Goal: Task Accomplishment & Management: Use online tool/utility

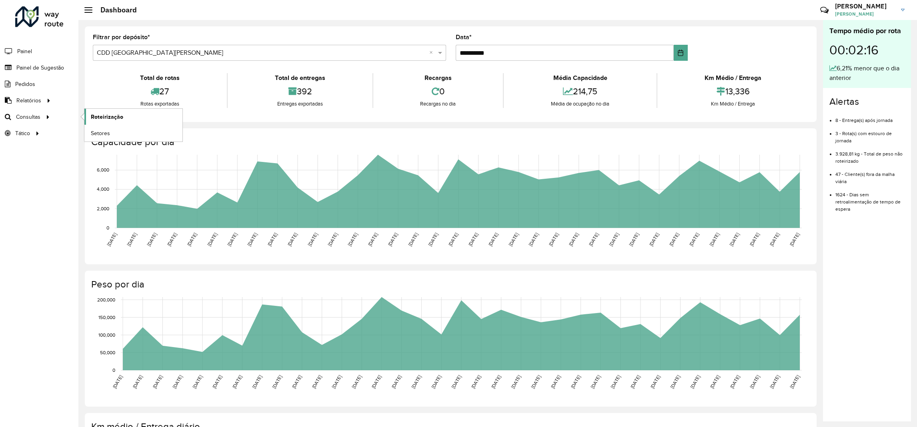
click at [109, 118] on span "Roteirização" at bounding box center [107, 117] width 32 height 8
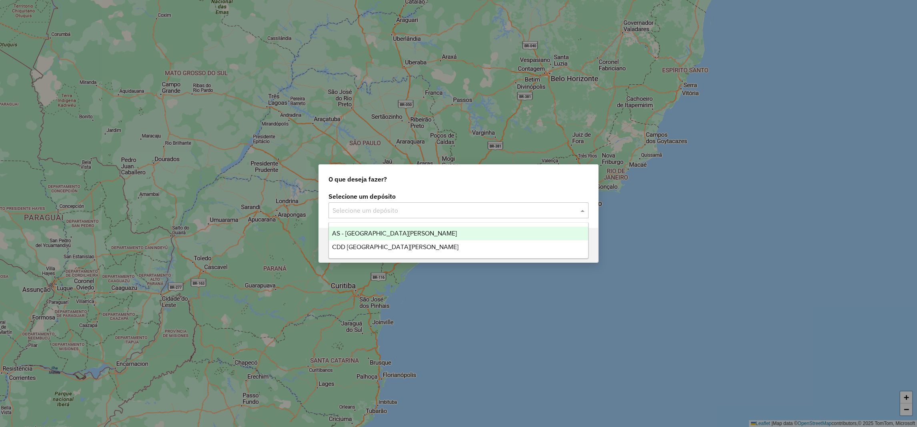
click at [359, 215] on div "Selecione um depósito" at bounding box center [458, 210] width 260 height 16
click at [349, 244] on span "CDD [GEOGRAPHIC_DATA]" at bounding box center [395, 247] width 126 height 7
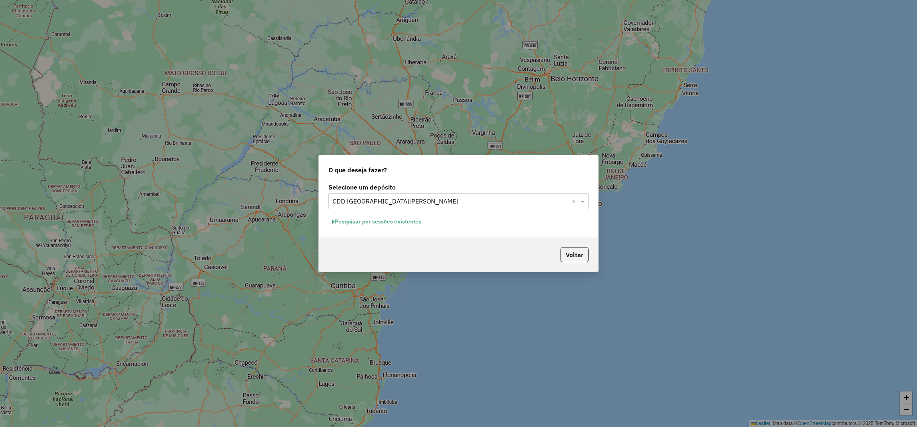
click at [352, 220] on button "Pesquisar por sessões existentes" at bounding box center [376, 222] width 96 height 12
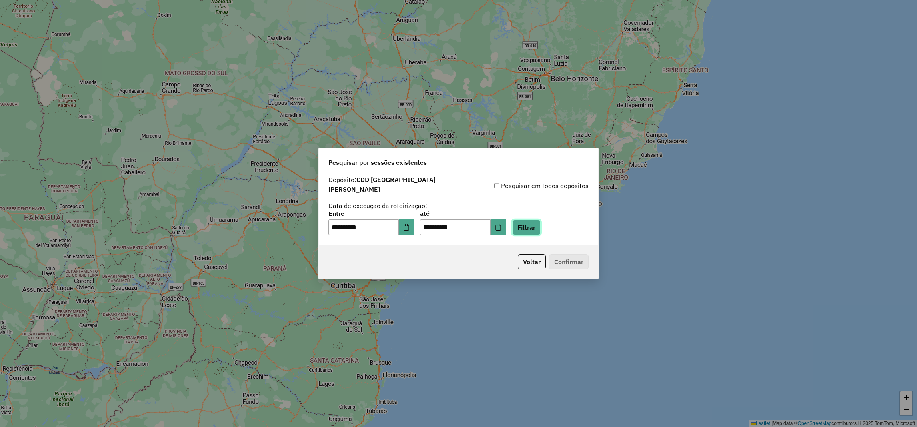
click at [534, 224] on button "Filtrar" at bounding box center [526, 227] width 28 height 15
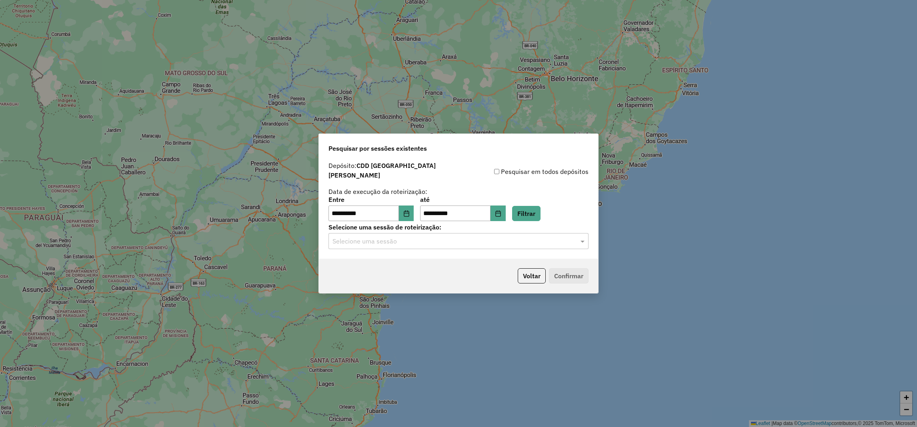
click at [374, 240] on input "text" at bounding box center [450, 242] width 236 height 10
click at [354, 257] on span "1227582 - 11/08/2025 15:22 (Rotas + AS)" at bounding box center [381, 260] width 98 height 7
click at [582, 279] on button "Confirmar" at bounding box center [569, 275] width 40 height 15
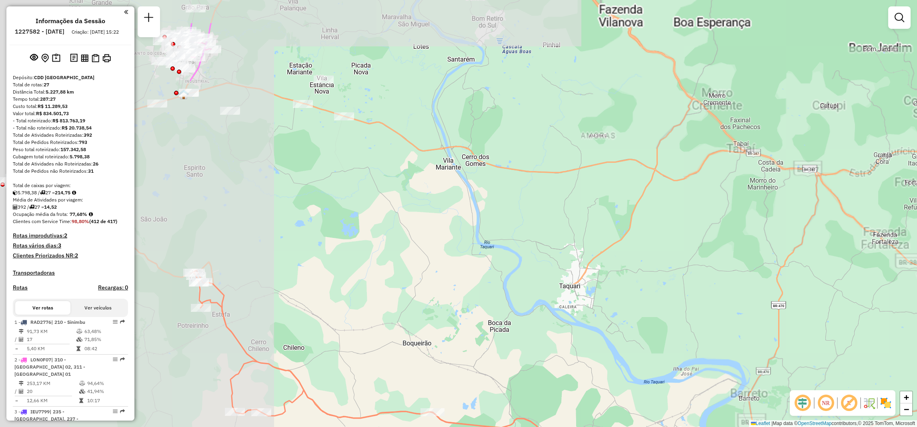
drag, startPoint x: 676, startPoint y: 222, endPoint x: 404, endPoint y: 215, distance: 272.1
click at [796, 255] on div "Janela de atendimento Grade de atendimento Capacidade Transportadoras Veículos …" at bounding box center [458, 213] width 917 height 427
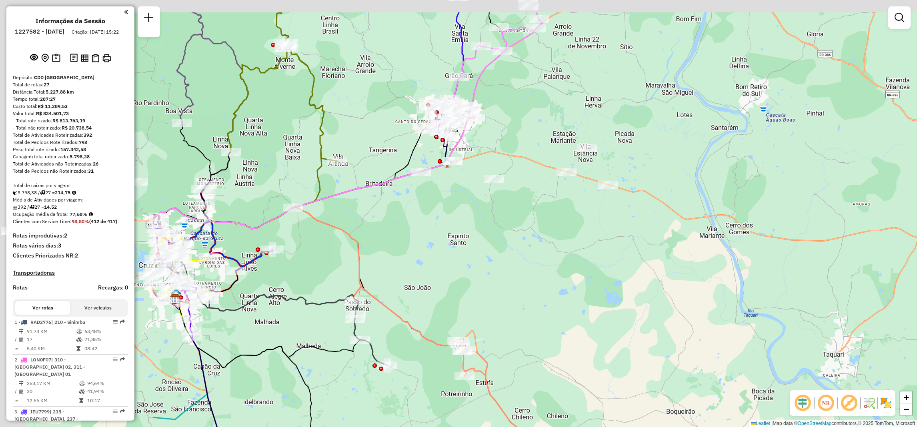
drag, startPoint x: 349, startPoint y: 213, endPoint x: 413, endPoint y: 222, distance: 64.7
click at [596, 268] on div "Janela de atendimento Grade de atendimento Capacidade Transportadoras Veículos …" at bounding box center [458, 213] width 917 height 427
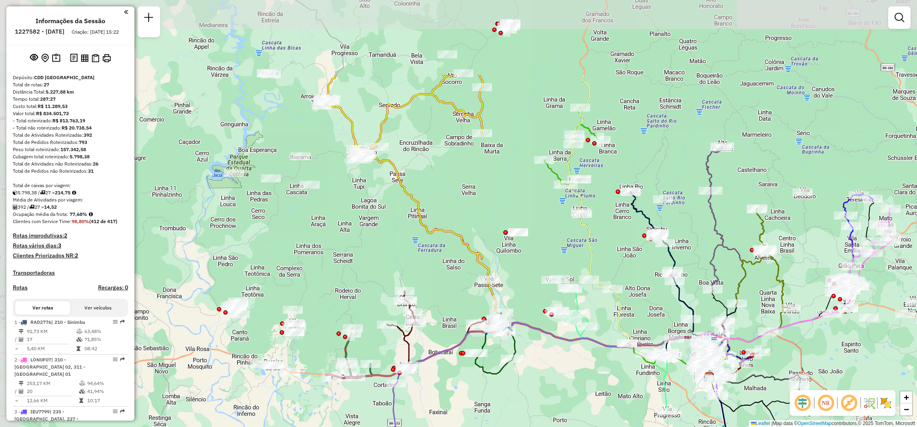
drag, startPoint x: 275, startPoint y: 117, endPoint x: 692, endPoint y: 235, distance: 432.7
click at [692, 235] on div "Janela de atendimento Grade de atendimento Capacidade Transportadoras Veículos …" at bounding box center [458, 213] width 917 height 427
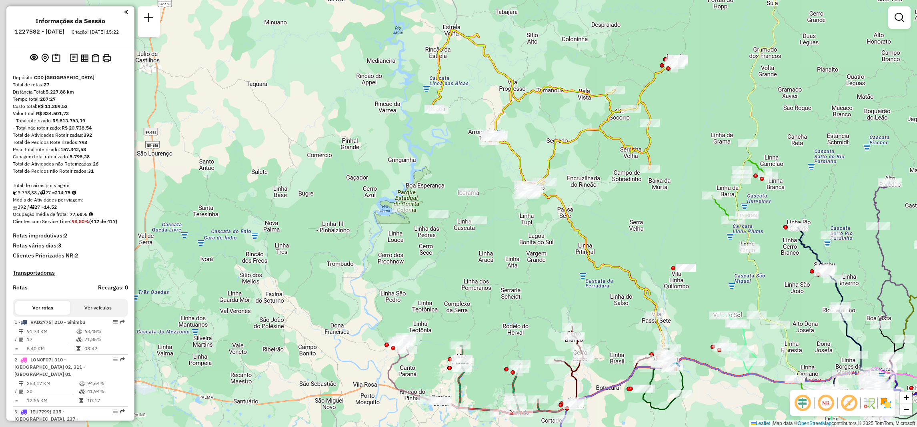
drag, startPoint x: 412, startPoint y: 246, endPoint x: 546, endPoint y: 285, distance: 140.1
click at [546, 285] on div "Janela de atendimento Grade de atendimento Capacidade Transportadoras Veículos …" at bounding box center [458, 213] width 917 height 427
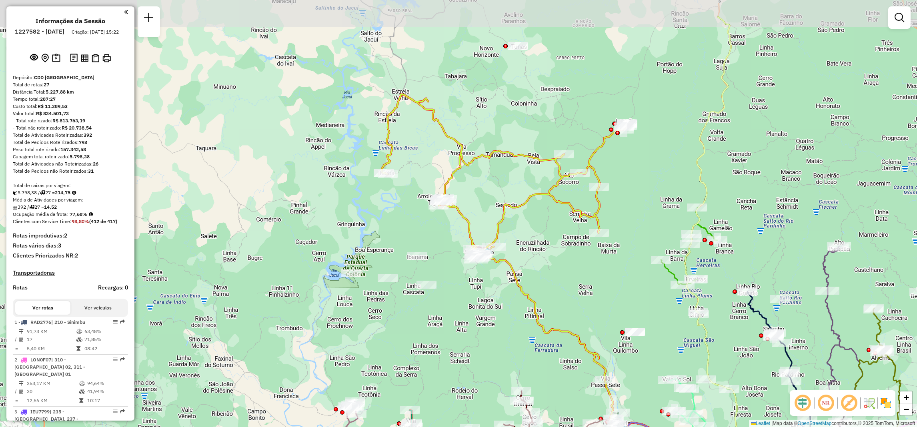
drag, startPoint x: 552, startPoint y: 258, endPoint x: 481, endPoint y: 316, distance: 91.7
click at [481, 316] on div "Janela de atendimento Grade de atendimento Capacidade Transportadoras Veículos …" at bounding box center [458, 213] width 917 height 427
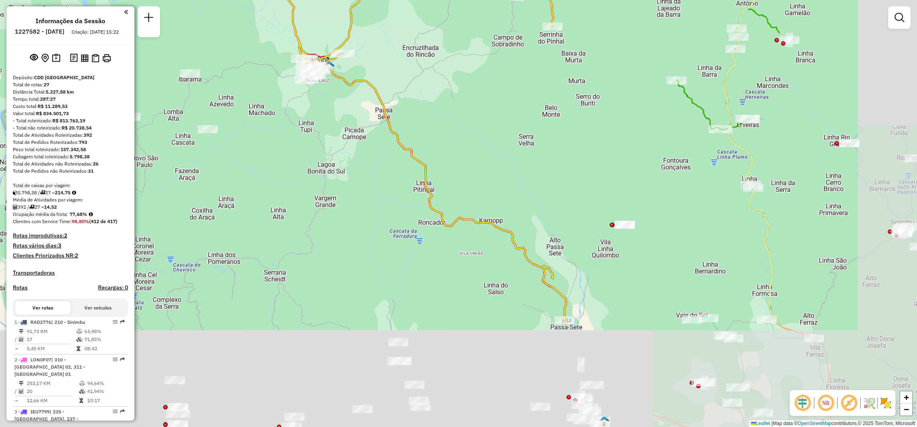
drag, startPoint x: 623, startPoint y: 316, endPoint x: 491, endPoint y: 148, distance: 214.2
click at [377, 136] on div "Janela de atendimento Grade de atendimento Capacidade Transportadoras Veículos …" at bounding box center [458, 213] width 917 height 427
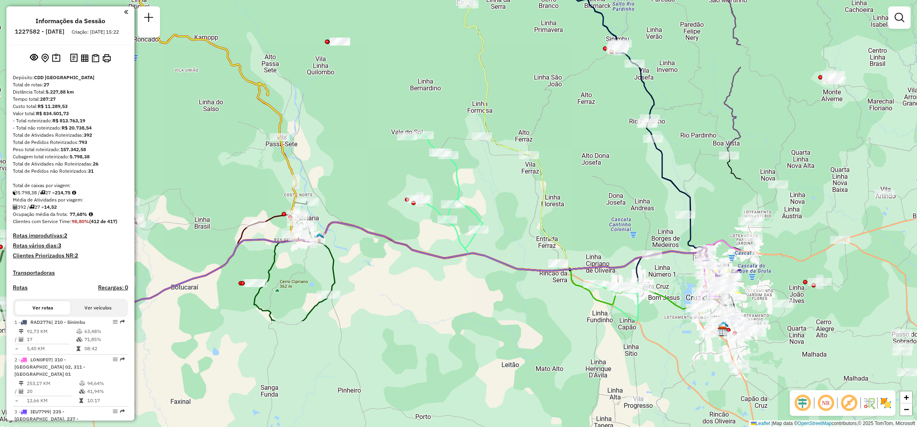
drag, startPoint x: 723, startPoint y: 278, endPoint x: 456, endPoint y: 129, distance: 306.2
click at [456, 129] on div "Janela de atendimento Grade de atendimento Capacidade Transportadoras Veículos …" at bounding box center [458, 213] width 917 height 427
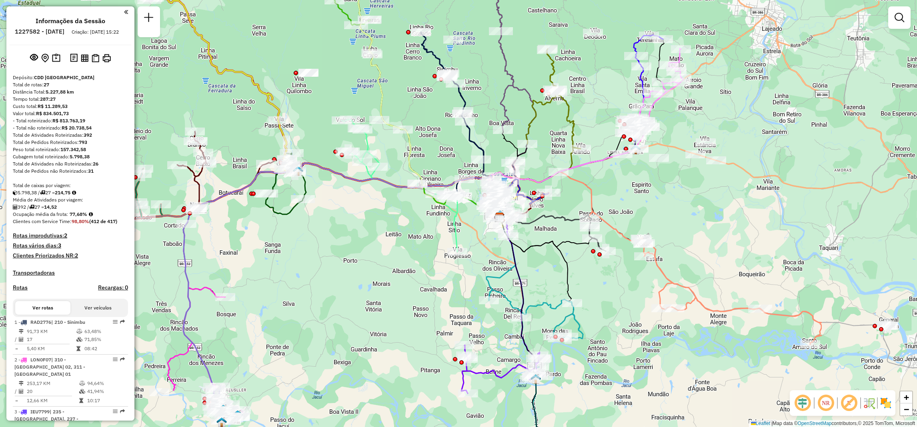
drag, startPoint x: 622, startPoint y: 301, endPoint x: 436, endPoint y: 263, distance: 190.6
click at [436, 263] on div "Janela de atendimento Grade de atendimento Capacidade Transportadoras Veículos …" at bounding box center [458, 213] width 917 height 427
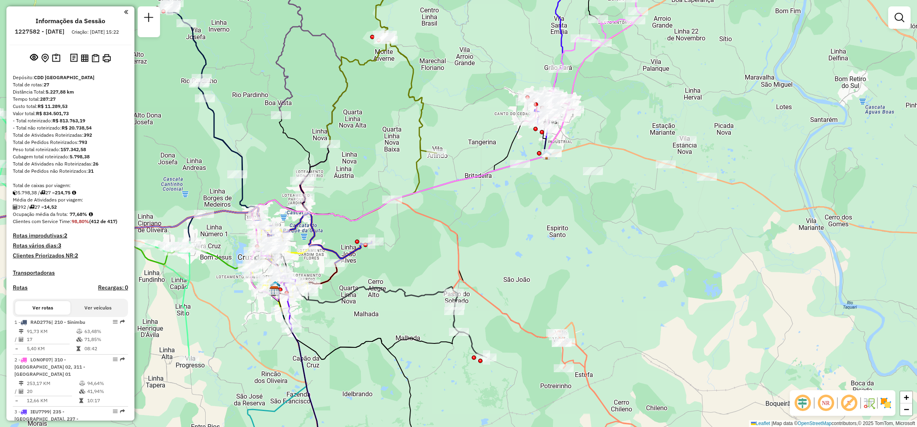
drag, startPoint x: 757, startPoint y: 211, endPoint x: 676, endPoint y: 247, distance: 88.5
click at [676, 247] on div "Janela de atendimento Grade de atendimento Capacidade Transportadoras Veículos …" at bounding box center [458, 213] width 917 height 427
